Goal: Information Seeking & Learning: Check status

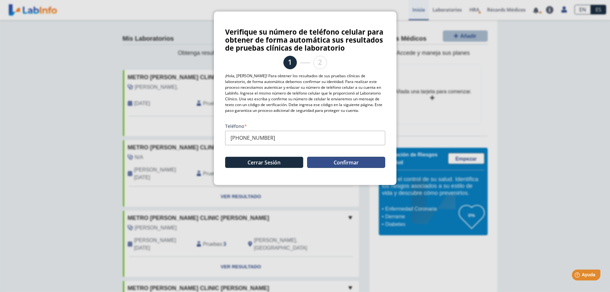
click at [333, 162] on button "Confirmar" at bounding box center [346, 162] width 78 height 11
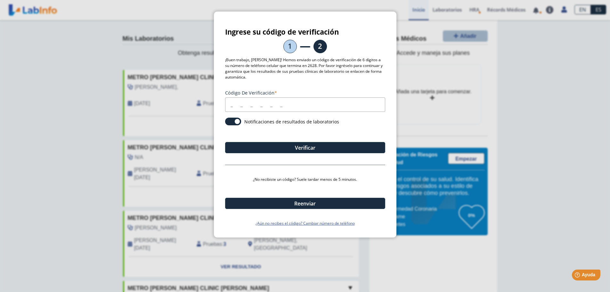
click at [233, 102] on input "Código de verificación" at bounding box center [305, 104] width 160 height 14
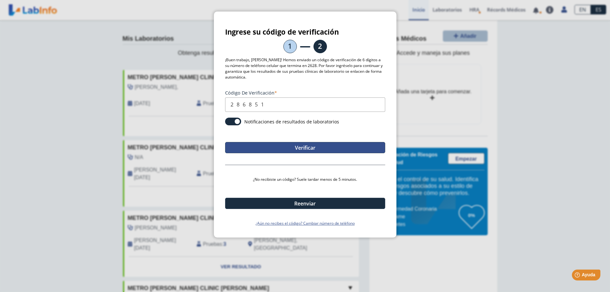
click at [288, 148] on button "Verificar" at bounding box center [305, 147] width 160 height 11
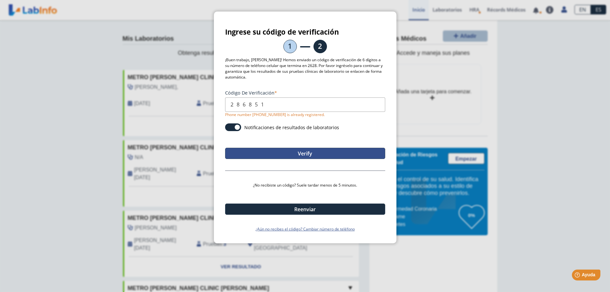
click at [303, 156] on button "Verify" at bounding box center [305, 153] width 160 height 11
click at [289, 152] on button "Verify" at bounding box center [305, 153] width 160 height 11
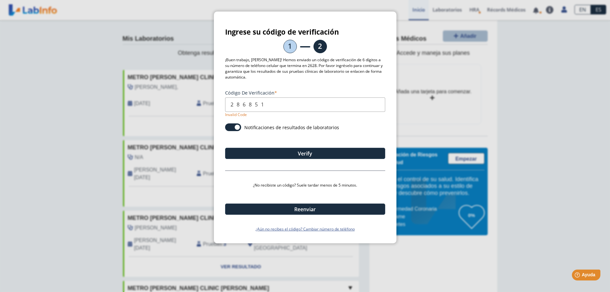
drag, startPoint x: 271, startPoint y: 104, endPoint x: 204, endPoint y: 104, distance: 67.0
click at [204, 104] on ngb-modal-window "Ingrese su código de verificación 1 2 ¡Buen trabajo, Doris! Hemos enviado un có…" at bounding box center [305, 146] width 610 height 292
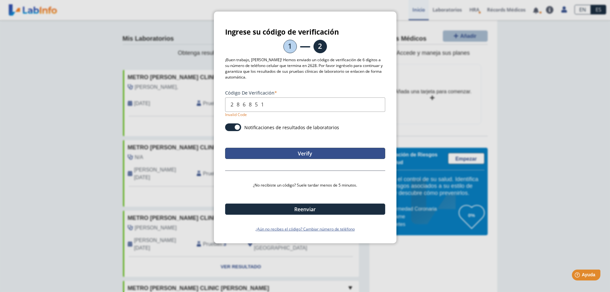
click at [298, 152] on button "Verify" at bounding box center [305, 153] width 160 height 11
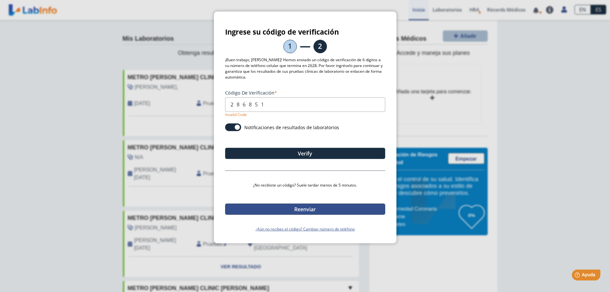
click at [300, 210] on button "Reenviar" at bounding box center [305, 208] width 160 height 11
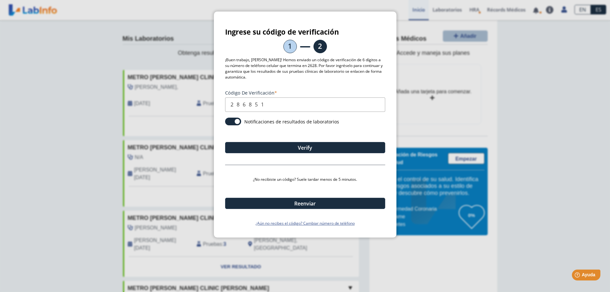
drag, startPoint x: 253, startPoint y: 104, endPoint x: 224, endPoint y: 104, distance: 28.8
click at [224, 104] on div "Ingrese su código de verificación 1 2 ¡Buen trabajo, Doris! Hemos enviado un có…" at bounding box center [305, 125] width 183 height 226
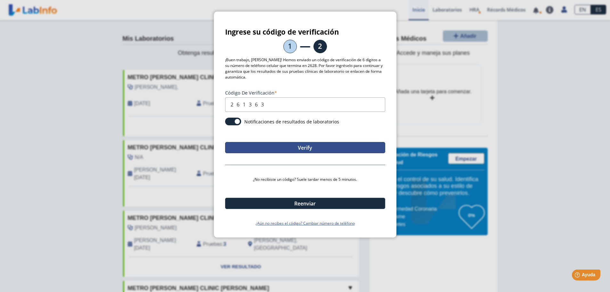
click at [285, 145] on button "Verify" at bounding box center [305, 147] width 160 height 11
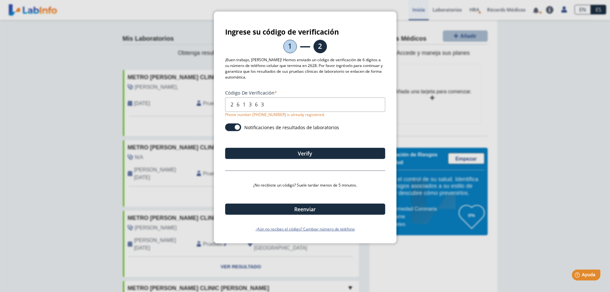
click at [348, 74] on p "¡Buen trabajo, Doris! Hemos enviado un código de verificación de 6 dígitos a su…" at bounding box center [305, 68] width 160 height 23
click at [455, 72] on ngb-modal-window "Ingrese su código de verificación 1 2 ¡Buen trabajo, Doris! Hemos enviado un có…" at bounding box center [305, 146] width 610 height 292
click at [228, 127] on span at bounding box center [233, 127] width 16 height 8
click at [0, 0] on input "checkbox" at bounding box center [0, 0] width 0 height 0
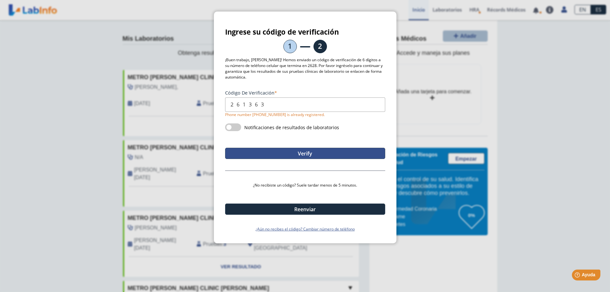
click at [306, 153] on button "Verify" at bounding box center [305, 153] width 160 height 11
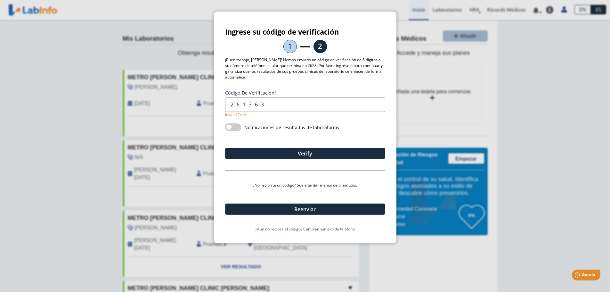
click at [438, 115] on ngb-modal-window "Ingrese su código de verificación 1 2 ¡Buen trabajo, Doris! Hemos enviado un có…" at bounding box center [305, 146] width 610 height 292
click at [187, 48] on ngb-modal-window "Ingrese su código de verificación 1 2 ¡Buen trabajo, Doris! Hemos enviado un có…" at bounding box center [305, 146] width 610 height 292
click at [290, 49] on li "1" at bounding box center [290, 46] width 13 height 13
click at [296, 209] on button "Reenviar" at bounding box center [305, 208] width 160 height 11
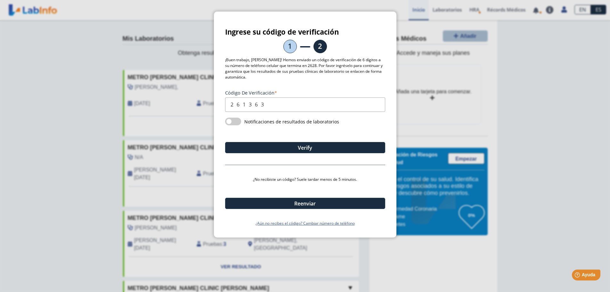
drag, startPoint x: 266, startPoint y: 103, endPoint x: 228, endPoint y: 106, distance: 37.3
click at [228, 106] on input "261363" at bounding box center [305, 104] width 160 height 14
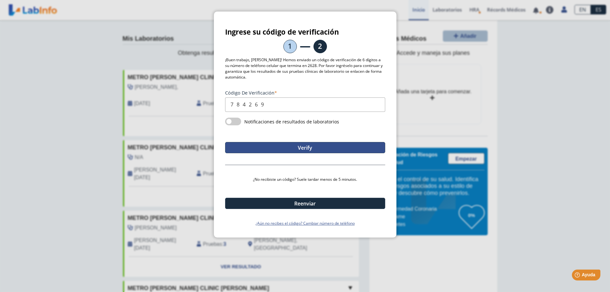
type input "784269"
click at [307, 148] on button "Verify" at bounding box center [305, 147] width 160 height 11
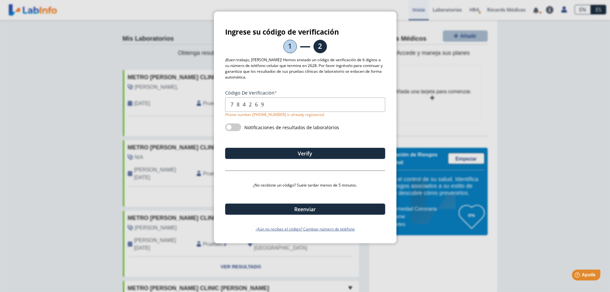
click at [238, 126] on span at bounding box center [233, 127] width 16 height 8
click at [0, 0] on input "checkbox" at bounding box center [0, 0] width 0 height 0
click at [238, 126] on span at bounding box center [233, 127] width 16 height 8
click at [0, 0] on input "checkbox" at bounding box center [0, 0] width 0 height 0
click at [238, 125] on span at bounding box center [233, 127] width 16 height 8
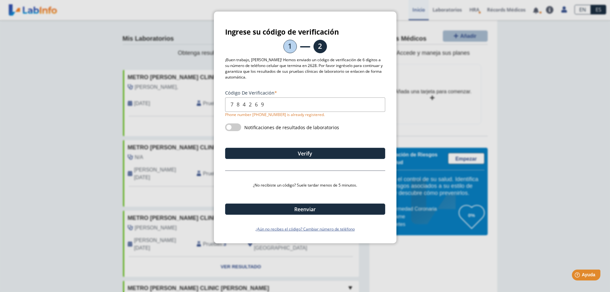
click at [0, 0] on input "checkbox" at bounding box center [0, 0] width 0 height 0
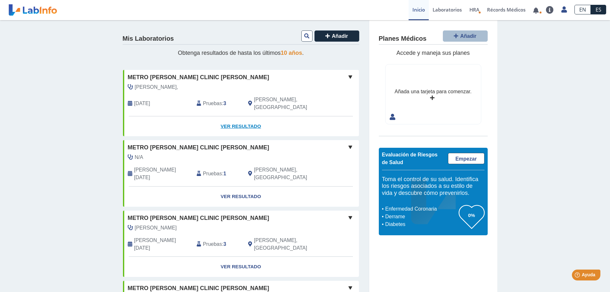
click at [237, 119] on link "Ver Resultado" at bounding box center [241, 126] width 236 height 20
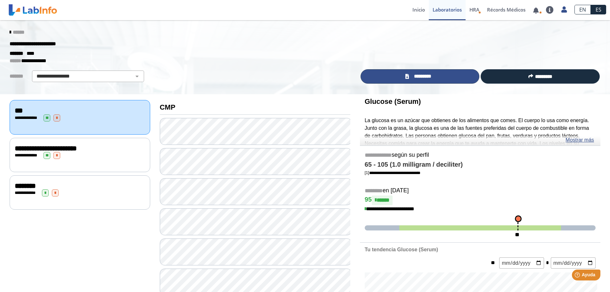
click at [418, 76] on span "*********" at bounding box center [422, 76] width 23 height 7
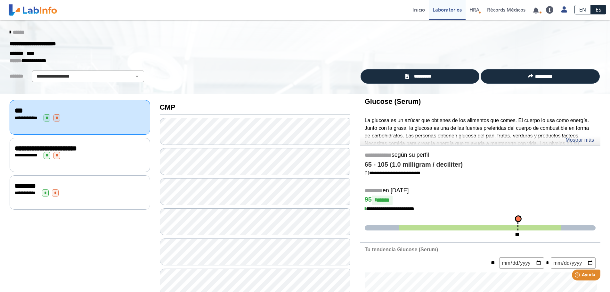
click at [71, 189] on div "**********" at bounding box center [80, 192] width 130 height 7
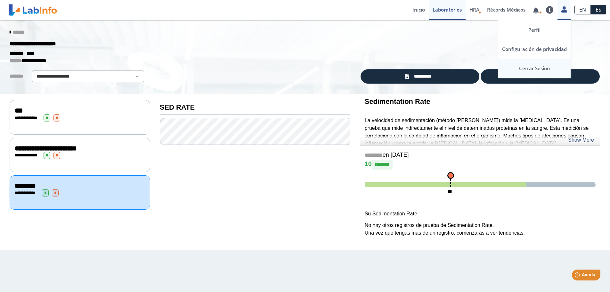
click at [538, 70] on link "Cerrar Sesión" at bounding box center [535, 68] width 72 height 19
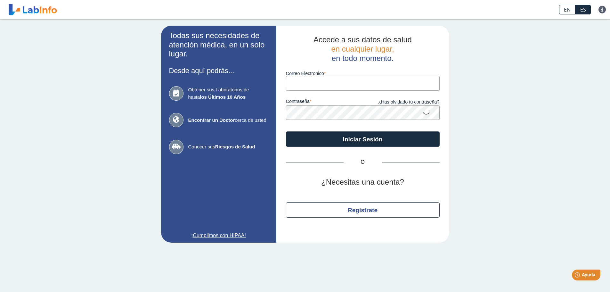
type input "[EMAIL_ADDRESS][DOMAIN_NAME]"
